Goal: Transaction & Acquisition: Purchase product/service

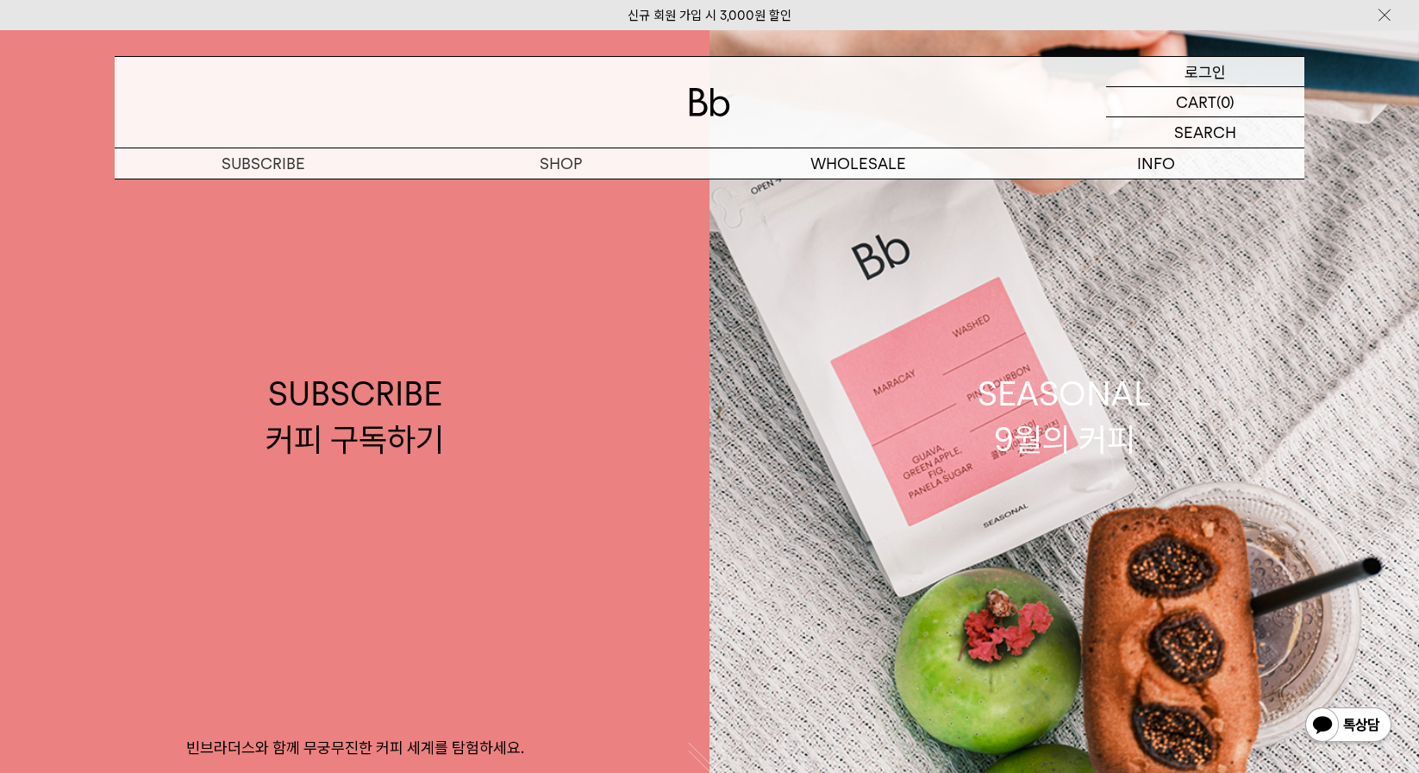
click at [1202, 57] on p "로그인" at bounding box center [1205, 71] width 41 height 29
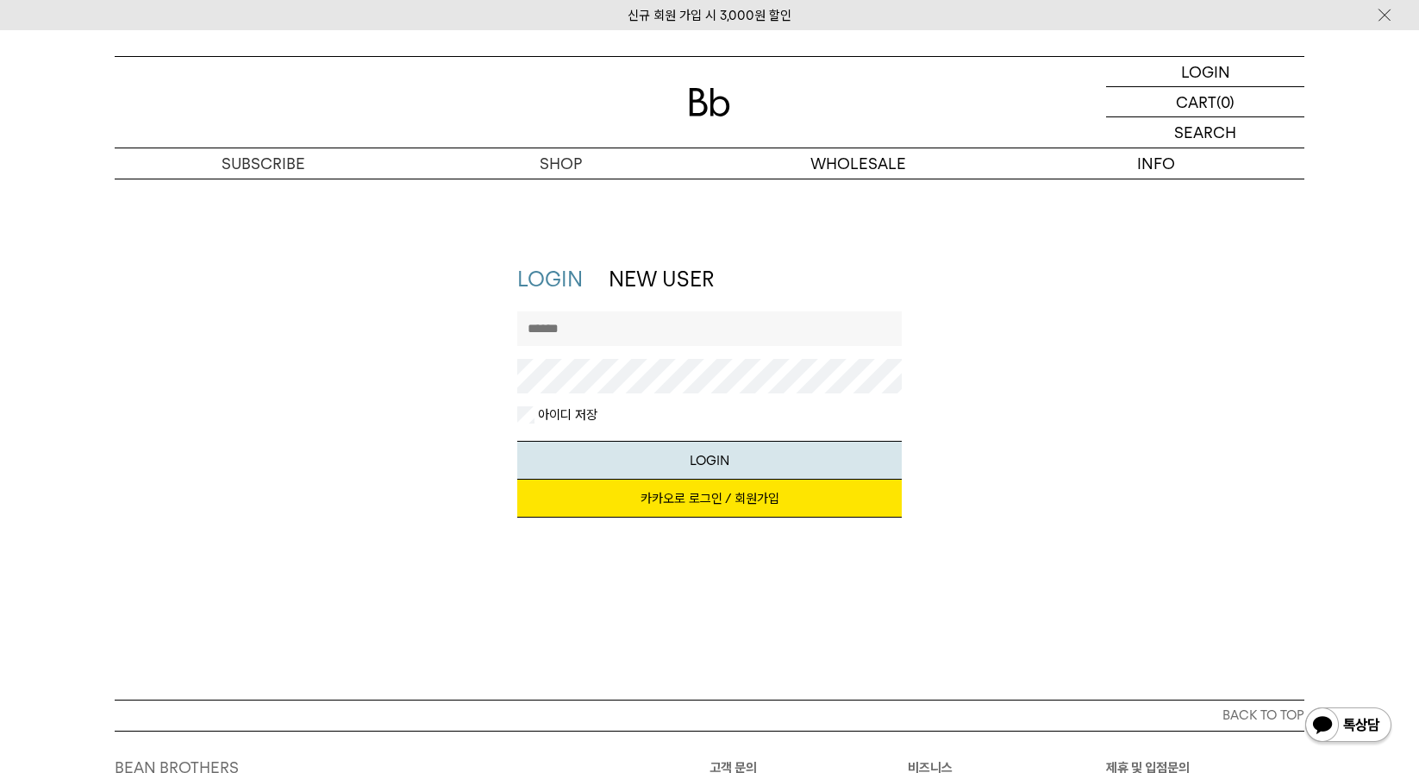
type input "*********"
click at [707, 509] on link "카카오로 로그인 / 회원가입" at bounding box center [709, 498] width 385 height 38
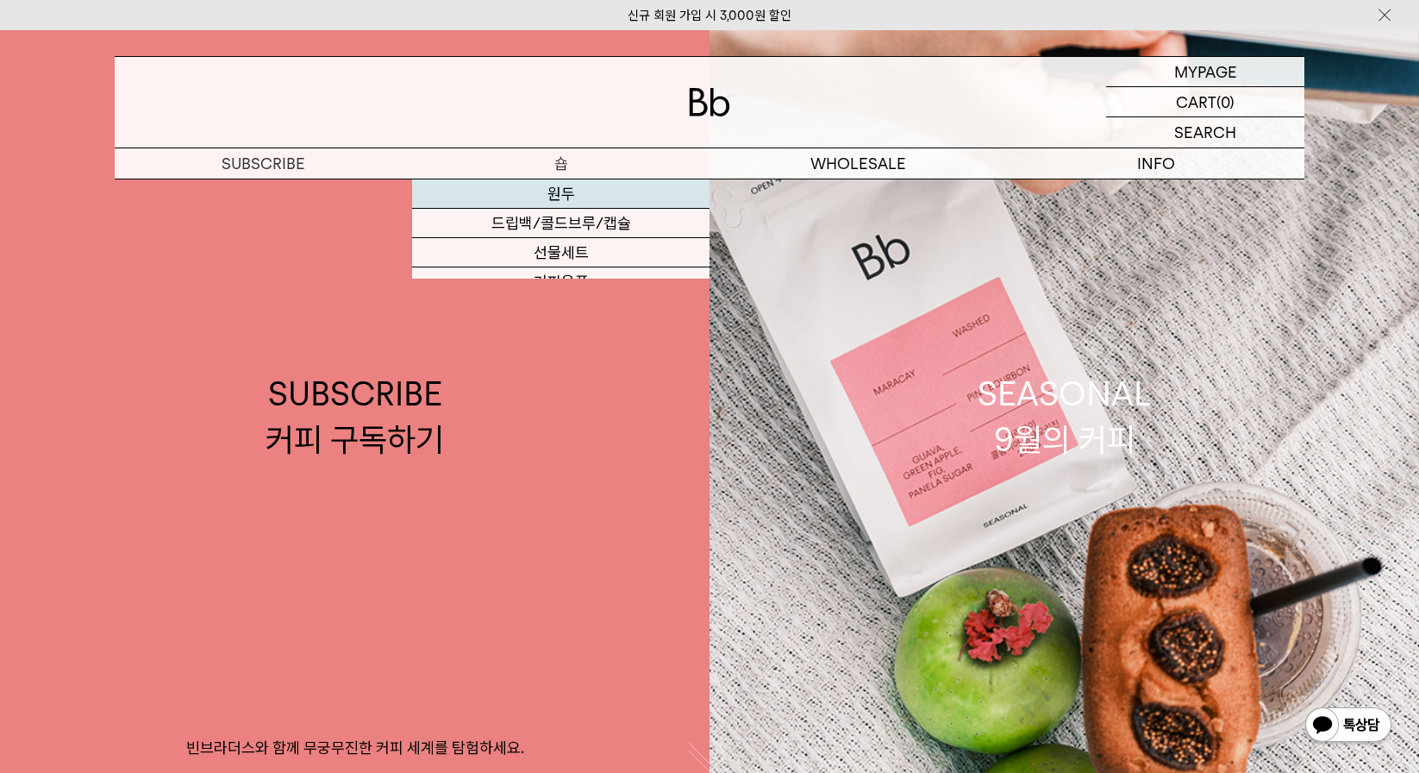
drag, startPoint x: 552, startPoint y: 157, endPoint x: 548, endPoint y: 185, distance: 28.7
click at [552, 157] on p "숍" at bounding box center [560, 163] width 297 height 30
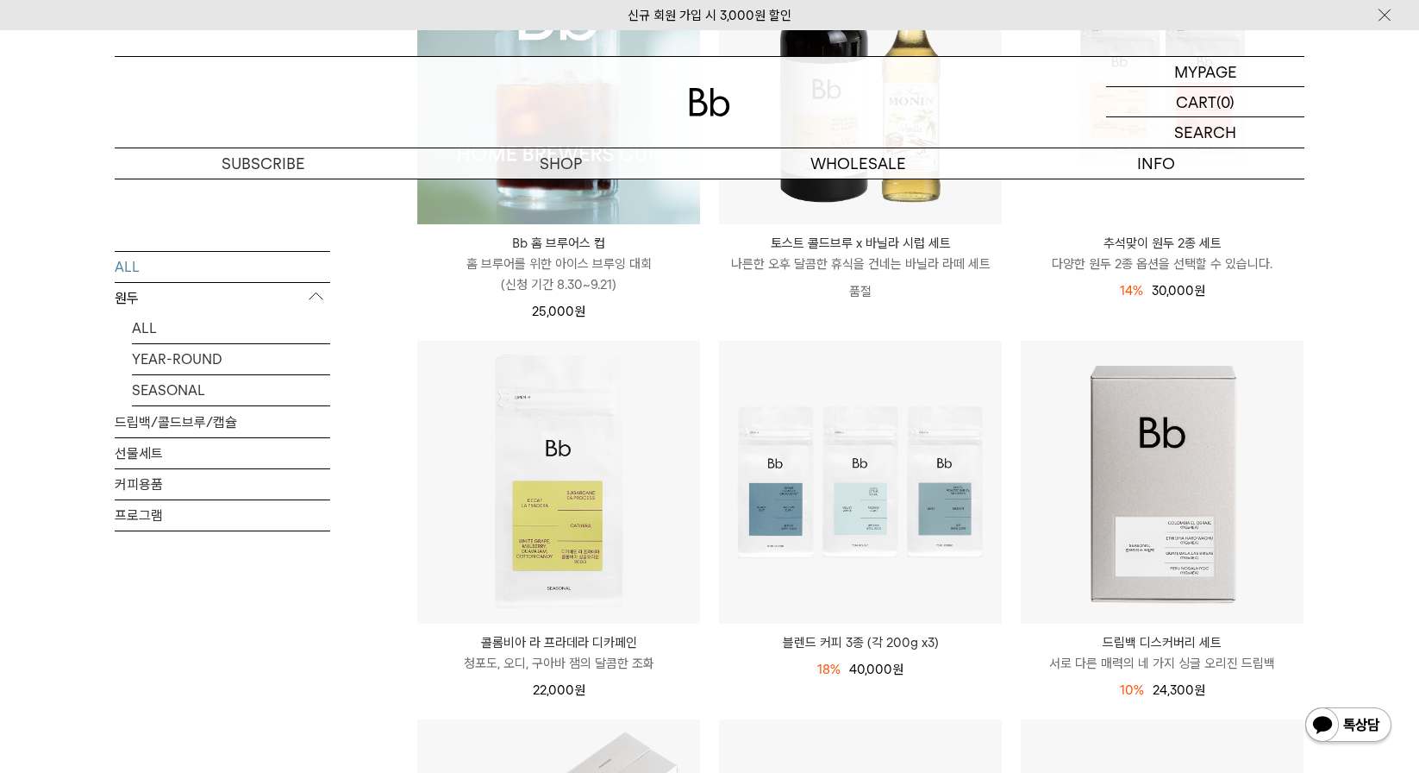
scroll to position [431, 0]
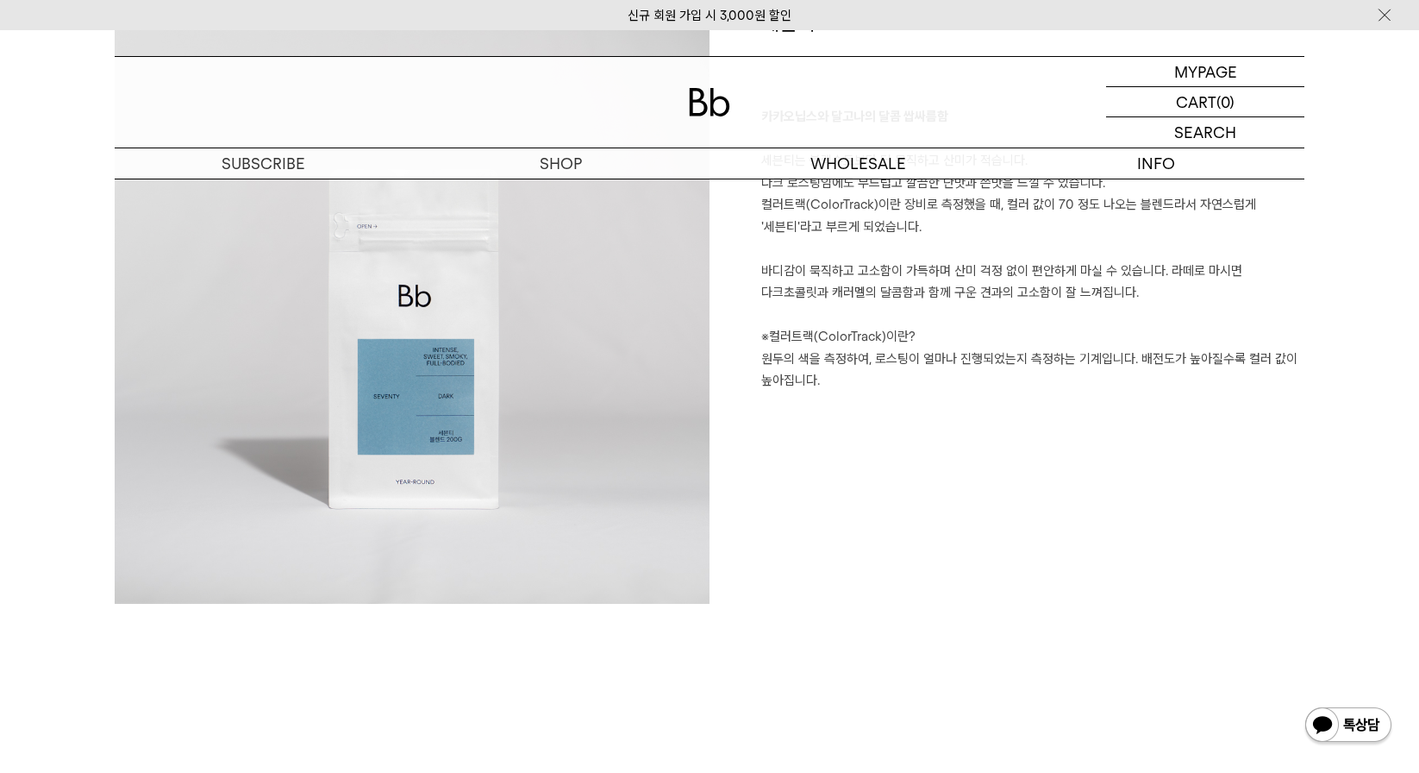
scroll to position [3708, 0]
